Goal: Information Seeking & Learning: Learn about a topic

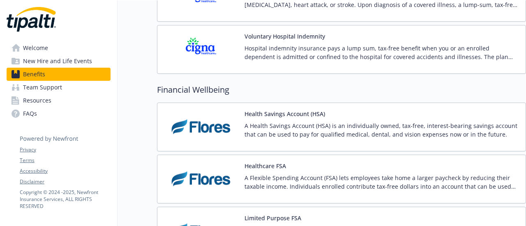
scroll to position [1068, 0]
click at [272, 103] on div "Health Savings Account (HSA) A Health Savings Account (HSA) is an individually …" at bounding box center [341, 127] width 369 height 49
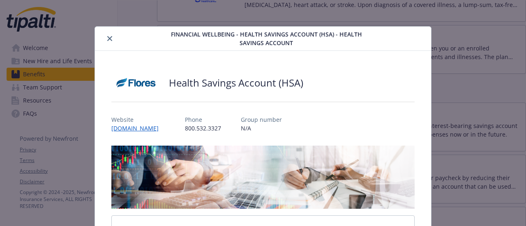
scroll to position [25, 0]
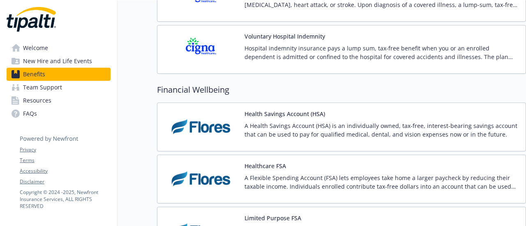
click at [334, 130] on p "A Health Savings Account (HSA) is an individually owned, tax-free, interest-bea…" at bounding box center [382, 130] width 275 height 17
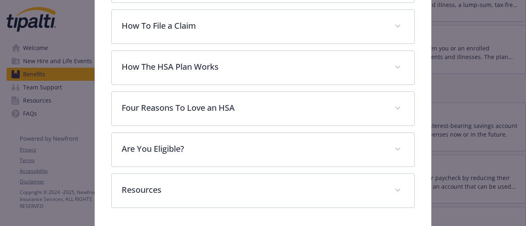
scroll to position [230, 0]
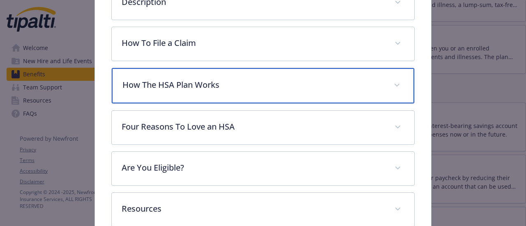
click at [169, 86] on p "How The HSA Plan Works" at bounding box center [252, 85] width 261 height 12
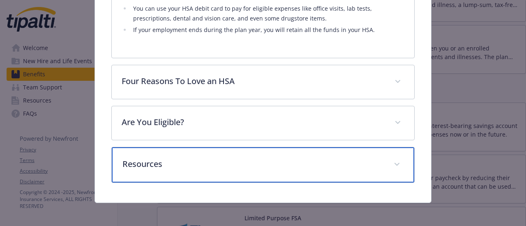
click at [178, 156] on div "Resources" at bounding box center [263, 165] width 302 height 35
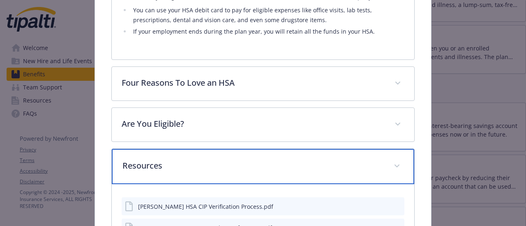
scroll to position [579, 0]
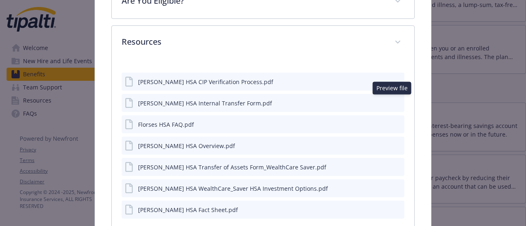
click at [392, 103] on button "preview file" at bounding box center [396, 102] width 9 height 7
click at [393, 164] on icon "preview file" at bounding box center [396, 167] width 7 height 6
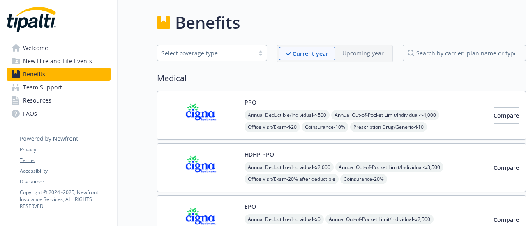
click at [72, 48] on link "Welcome" at bounding box center [59, 48] width 104 height 13
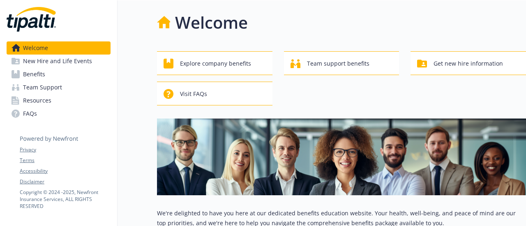
click at [55, 72] on link "Benefits" at bounding box center [59, 74] width 104 height 13
